Goal: Transaction & Acquisition: Subscribe to service/newsletter

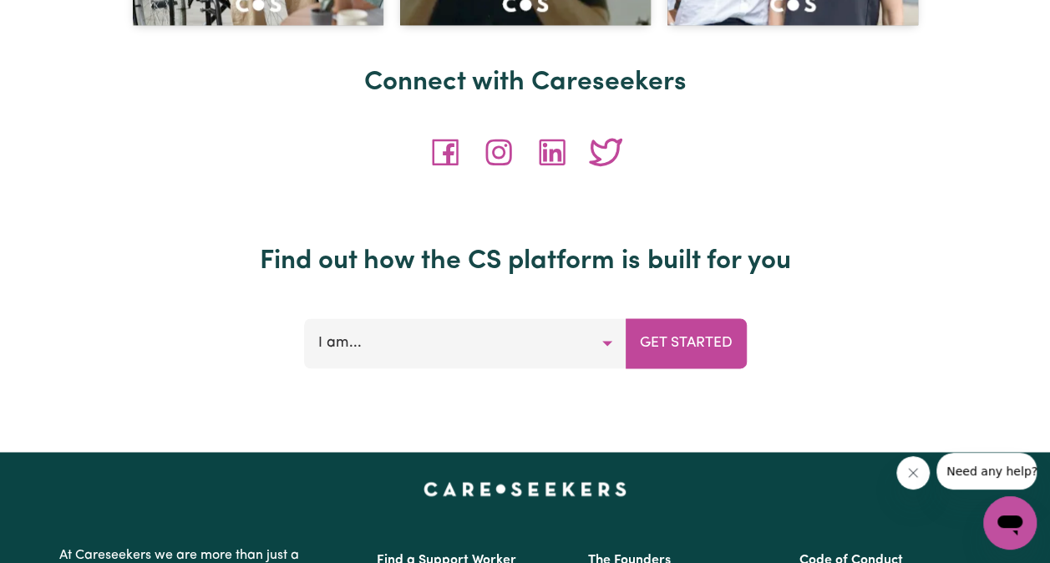
scroll to position [7971, 0]
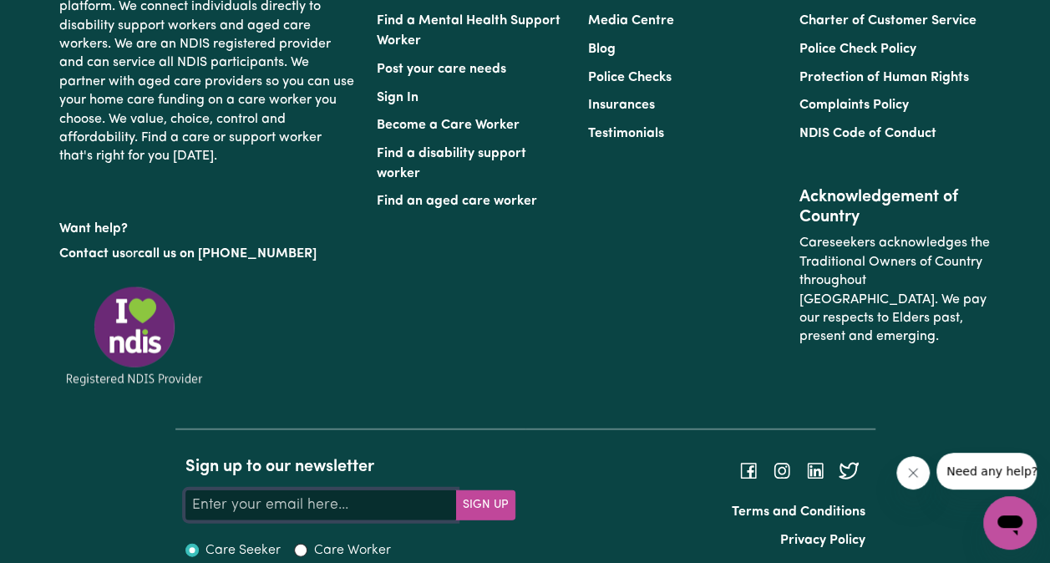
click at [317, 490] on input "Your email address" at bounding box center [320, 505] width 271 height 30
type input "[PERSON_NAME][EMAIL_ADDRESS][DOMAIN_NAME]"
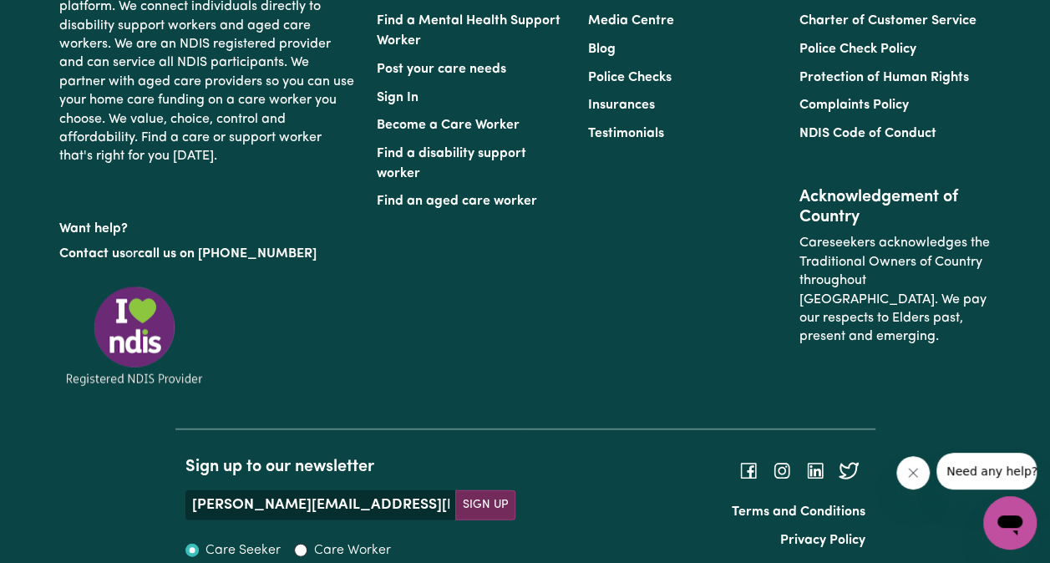
click at [498, 490] on button "Sign Up" at bounding box center [485, 505] width 60 height 30
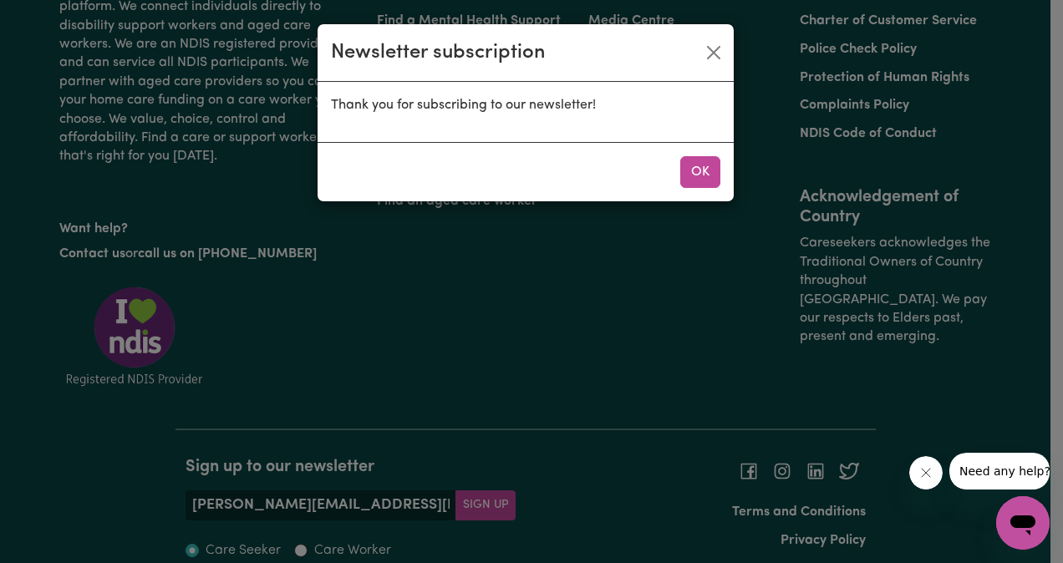
click at [289, 526] on div "Newsletter subscription Thank you for subscribing to our newsletter! OK" at bounding box center [531, 281] width 1063 height 563
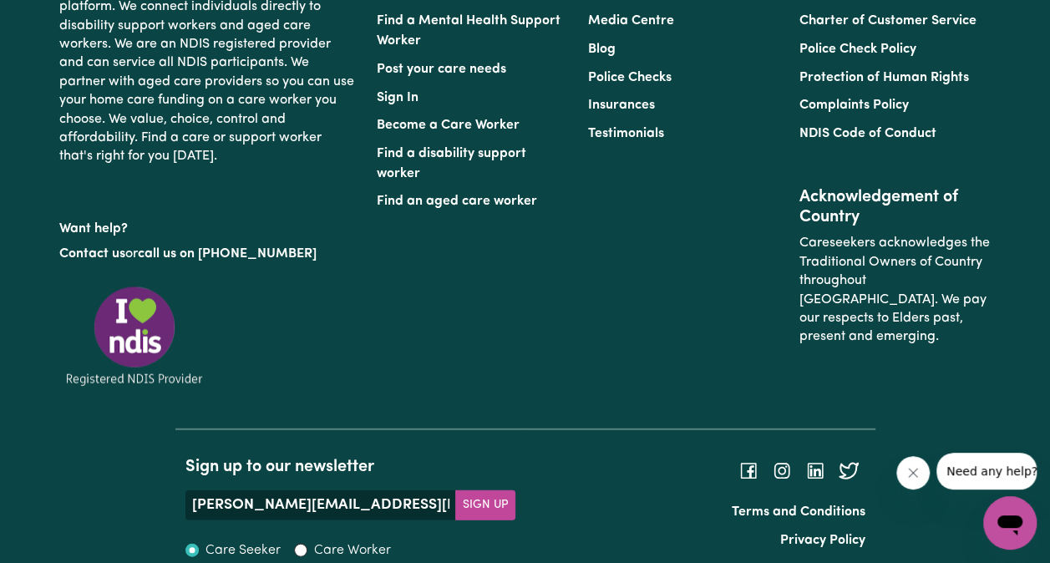
click at [275, 562] on label "Industry Professional" at bounding box center [269, 572] width 126 height 20
click at [199, 562] on input "Industry Professional" at bounding box center [191, 572] width 13 height 13
radio input "true"
click at [480, 490] on button "Sign Up" at bounding box center [485, 505] width 60 height 30
radio input "true"
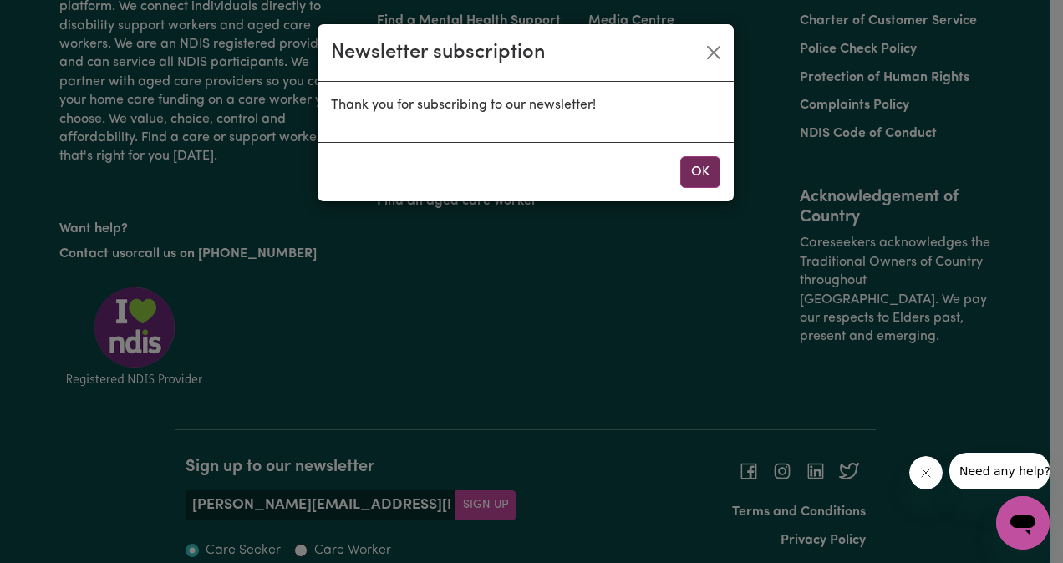
click at [694, 172] on button "OK" at bounding box center [700, 172] width 40 height 32
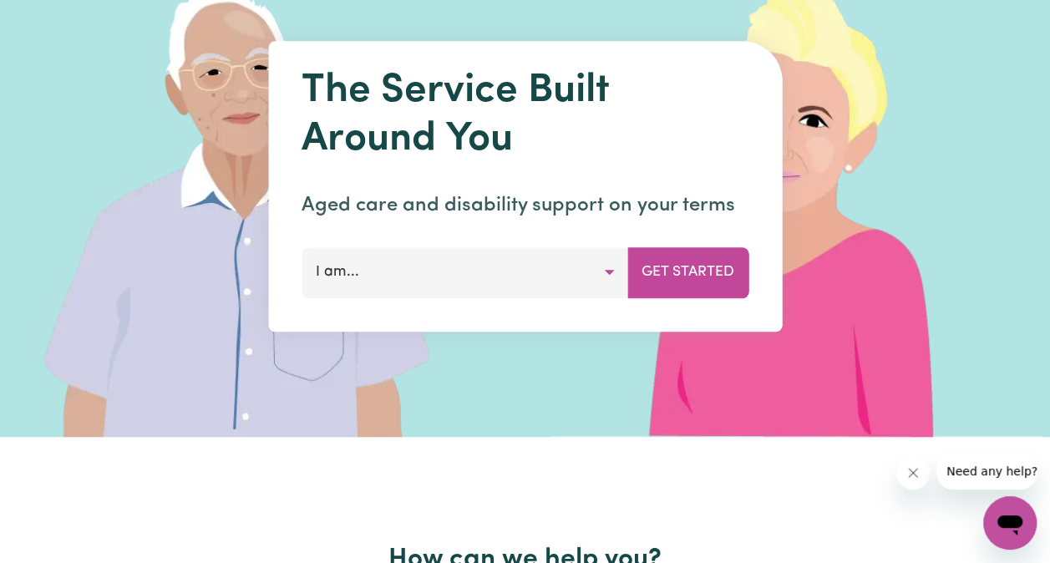
scroll to position [124, 0]
